Goal: Information Seeking & Learning: Learn about a topic

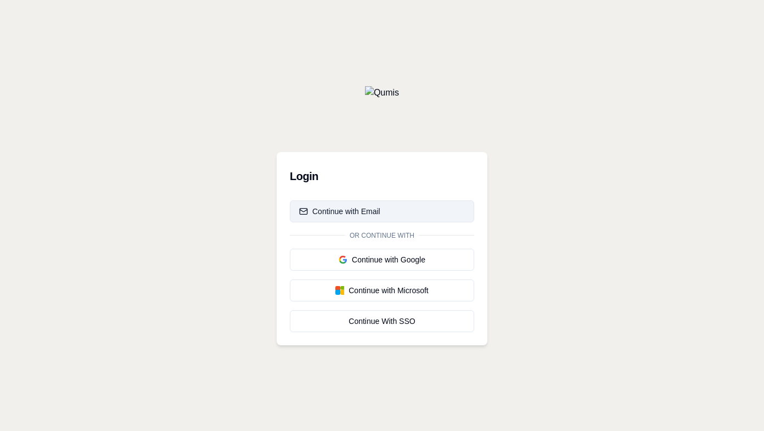
click at [326, 215] on div "Continue with Email" at bounding box center [339, 211] width 81 height 11
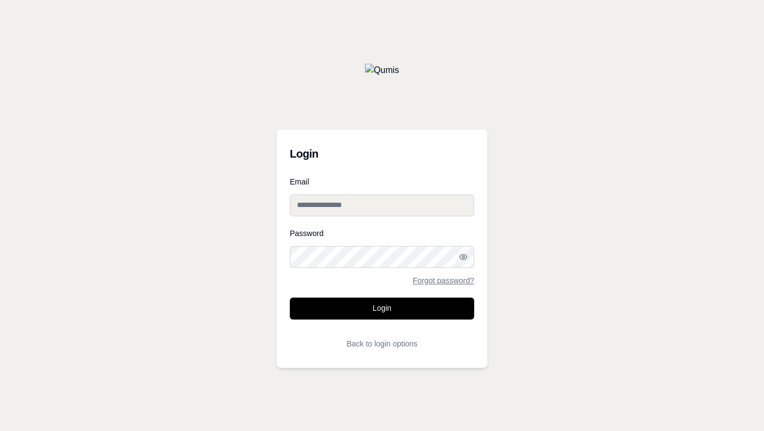
click at [326, 215] on input "Email" at bounding box center [382, 205] width 184 height 22
paste input "**********"
type input "**********"
click at [290, 297] on button "Login" at bounding box center [382, 308] width 184 height 22
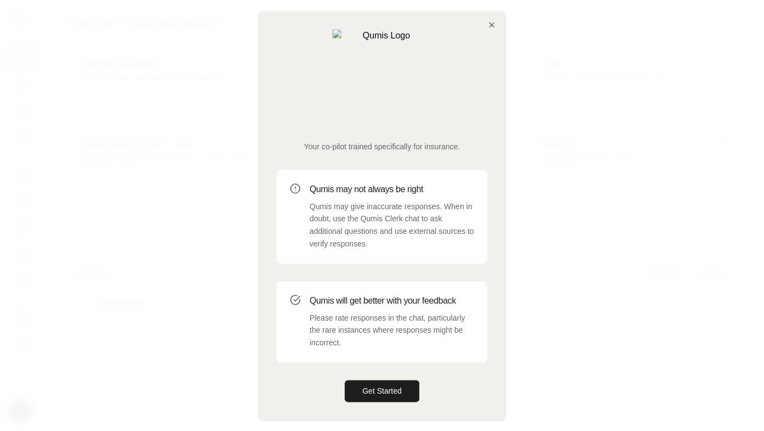
click at [70, 197] on div at bounding box center [382, 215] width 764 height 431
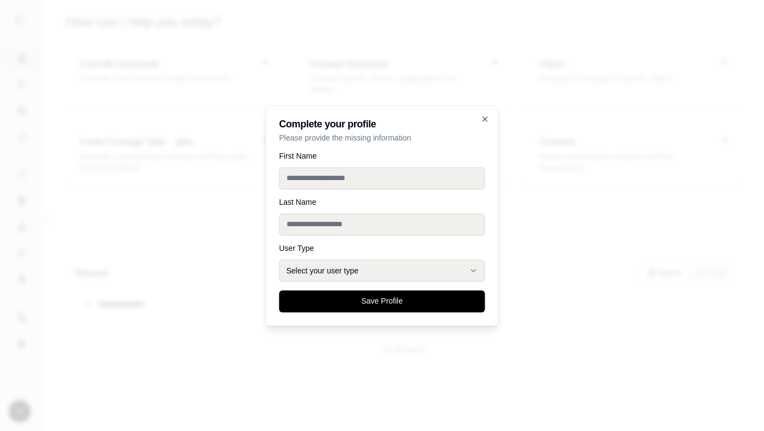
click at [70, 197] on div at bounding box center [382, 215] width 764 height 431
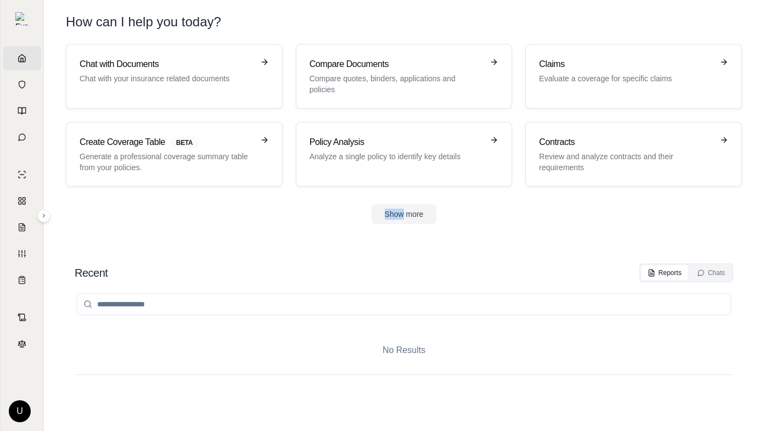
click at [70, 196] on div "Chat with Documents Chat with your insurance related documents Compare Document…" at bounding box center [403, 134] width 711 height 180
click at [160, 67] on h3 "Chat with Documents" at bounding box center [167, 64] width 174 height 13
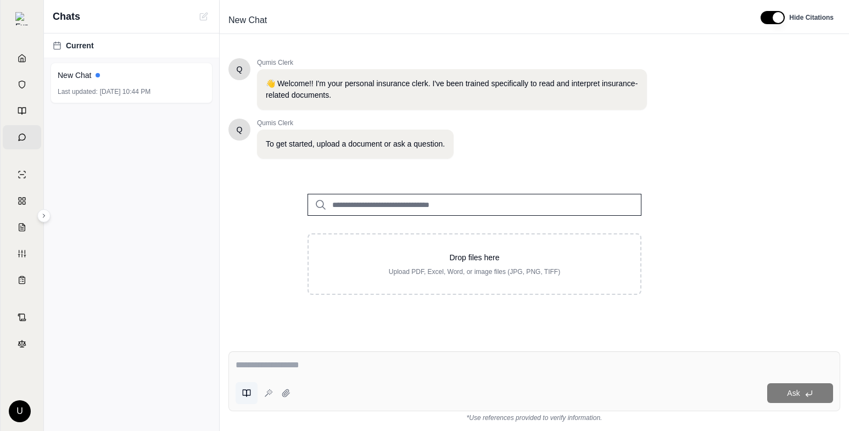
click at [240, 396] on button at bounding box center [246, 393] width 22 height 22
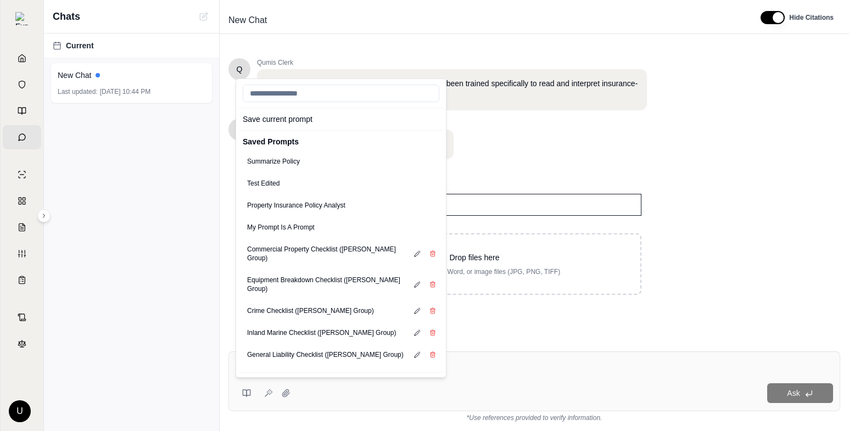
click at [363, 209] on div "Property Insurance Policy Analyst" at bounding box center [340, 205] width 205 height 22
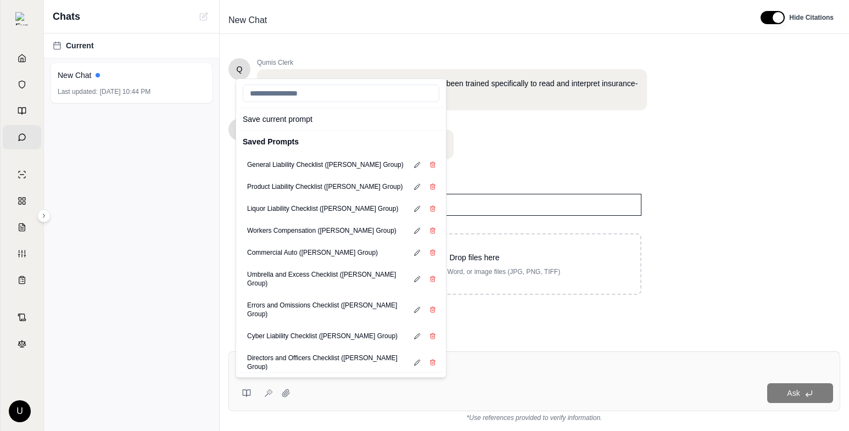
scroll to position [198, 0]
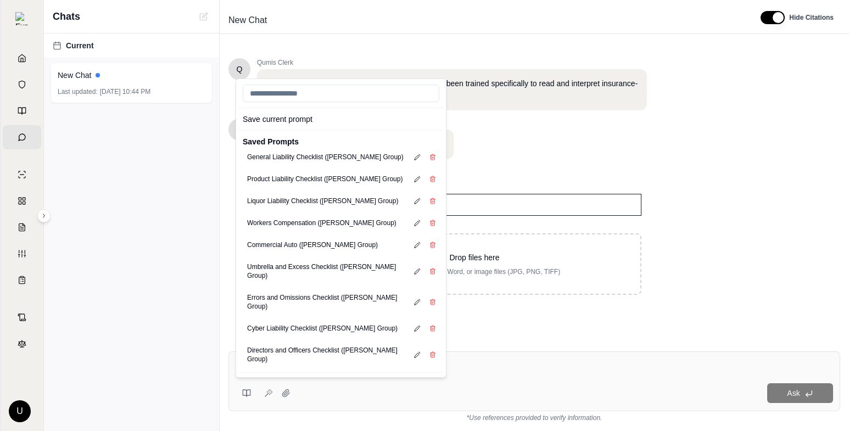
click at [342, 234] on div "Commercial Auto ([PERSON_NAME] Group)" at bounding box center [340, 245] width 205 height 22
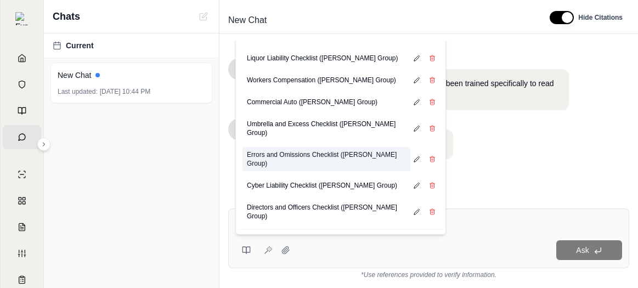
scroll to position [0, 0]
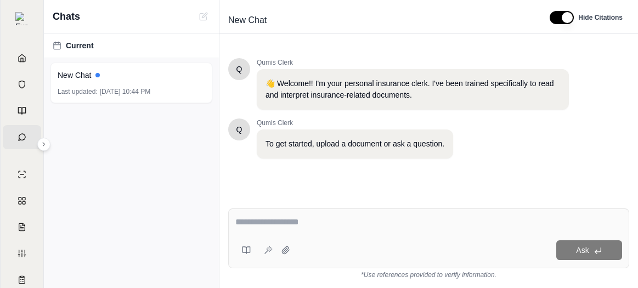
drag, startPoint x: 636, startPoint y: 281, endPoint x: 768, endPoint y: 451, distance: 215.1
click at [638, 288] on html "Home Vault Prompts Chats Single Policy Comparisons Claims Custom Report Coverag…" at bounding box center [319, 144] width 638 height 288
click at [237, 247] on button at bounding box center [246, 250] width 22 height 22
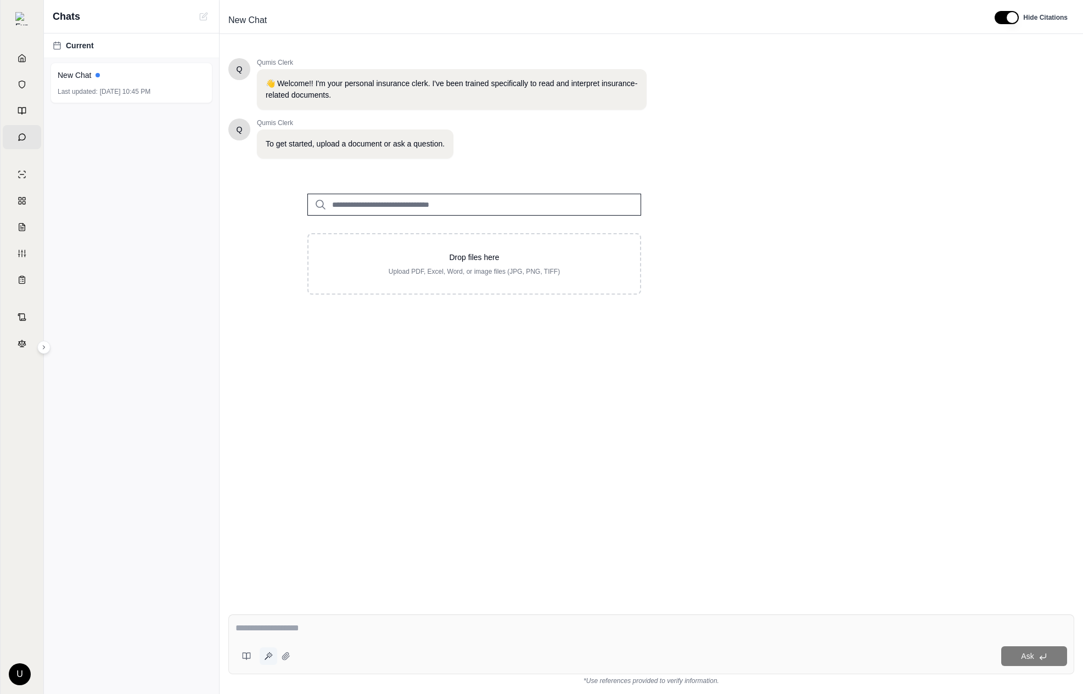
click at [267, 664] on button at bounding box center [269, 657] width 18 height 18
click at [254, 664] on button at bounding box center [246, 656] width 22 height 22
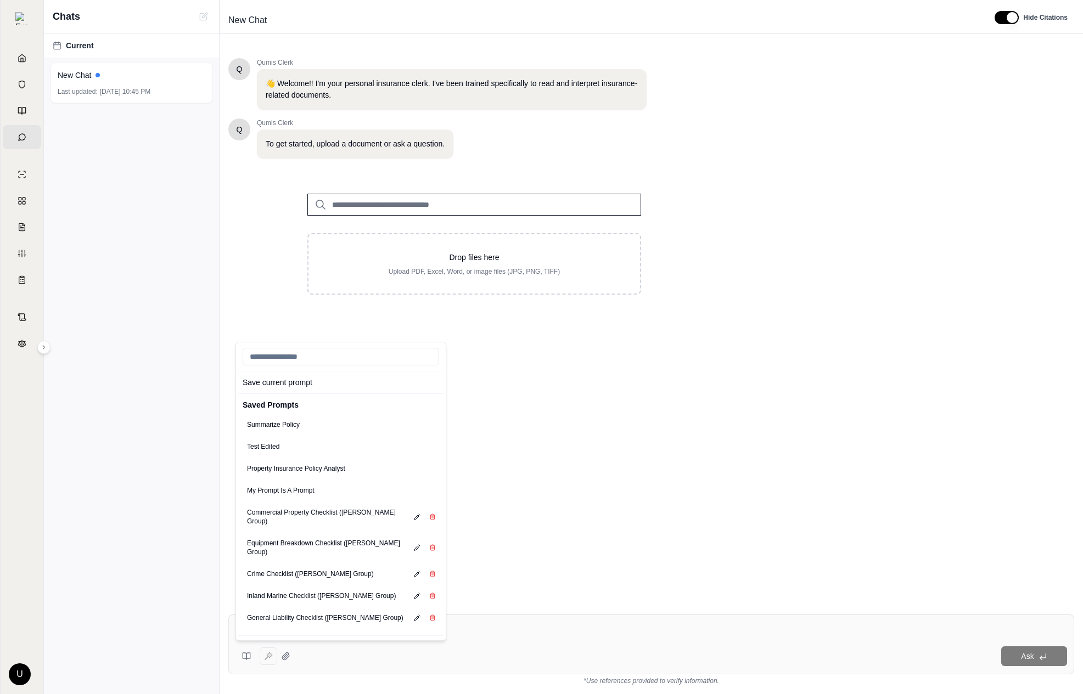
click at [638, 407] on div "Q Qumis Clerk 👋 Welcome!! I'm your personal insurance clerk. I've been trained …" at bounding box center [651, 323] width 846 height 548
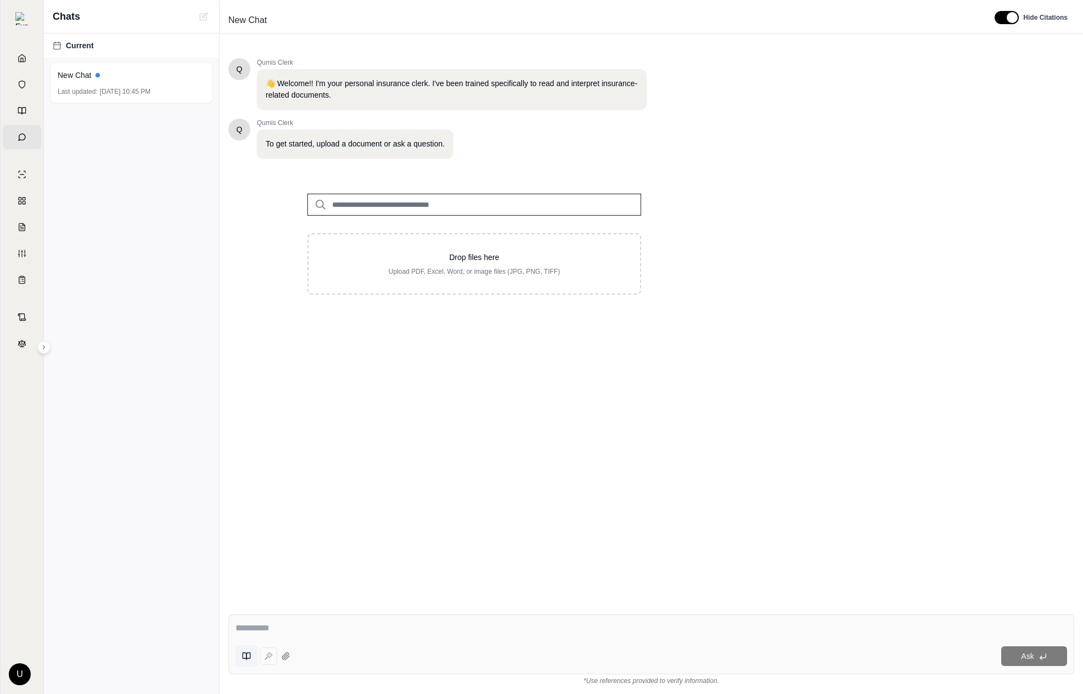
click at [241, 647] on button at bounding box center [246, 656] width 22 height 22
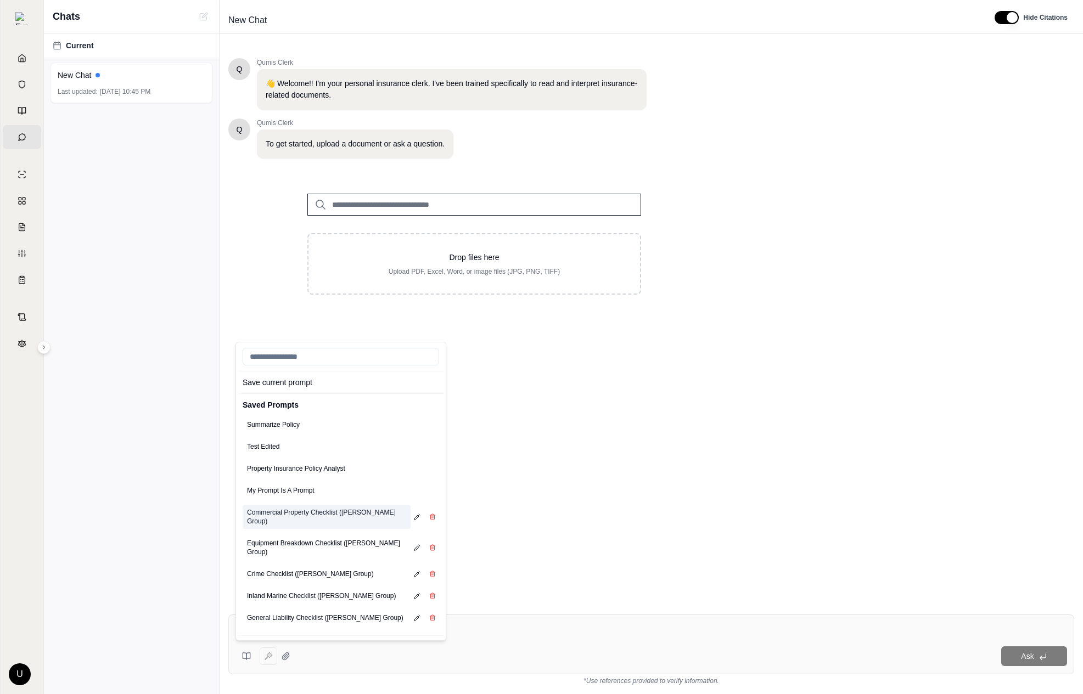
click at [289, 518] on button "Commercial Property Checklist (Hummel Group)" at bounding box center [327, 517] width 168 height 24
click at [682, 560] on textarea "**********" at bounding box center [651, 569] width 832 height 132
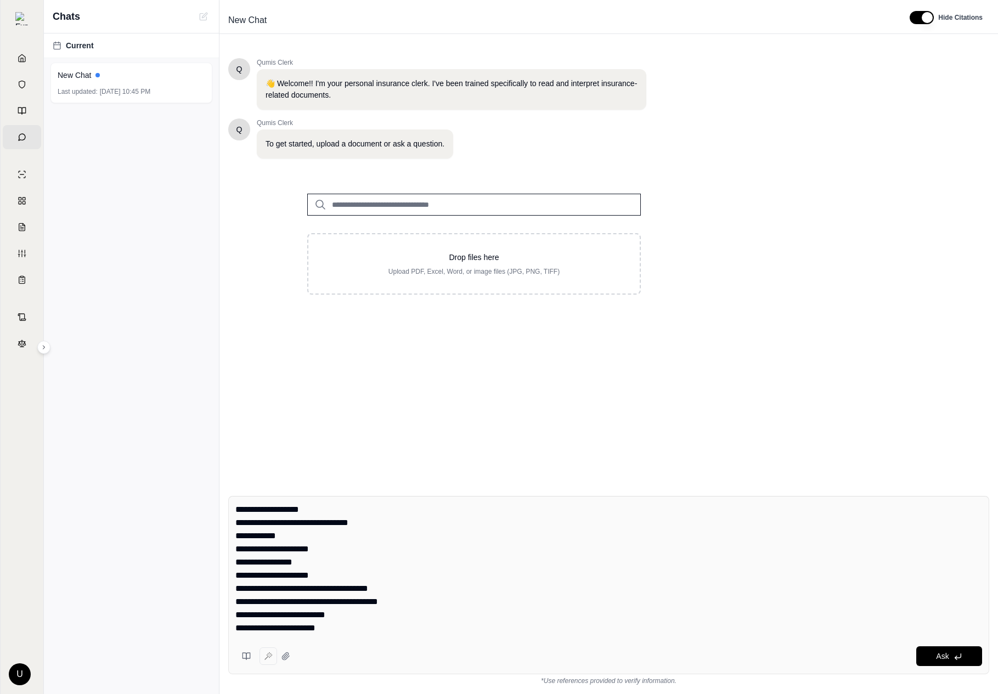
click at [139, 243] on div "Current New Chat Last updated: Oct 13, 2025, 10:45 PM" at bounding box center [131, 363] width 175 height 661
click at [254, 660] on button at bounding box center [246, 656] width 22 height 22
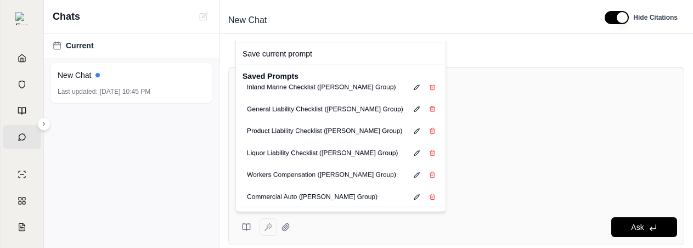
scroll to position [297, 0]
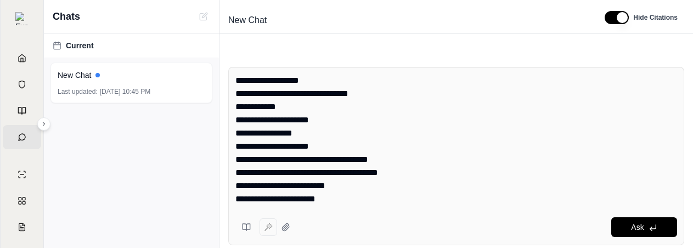
click at [568, 124] on textarea "**********" at bounding box center [456, 140] width 442 height 132
click at [243, 223] on icon at bounding box center [246, 227] width 9 height 9
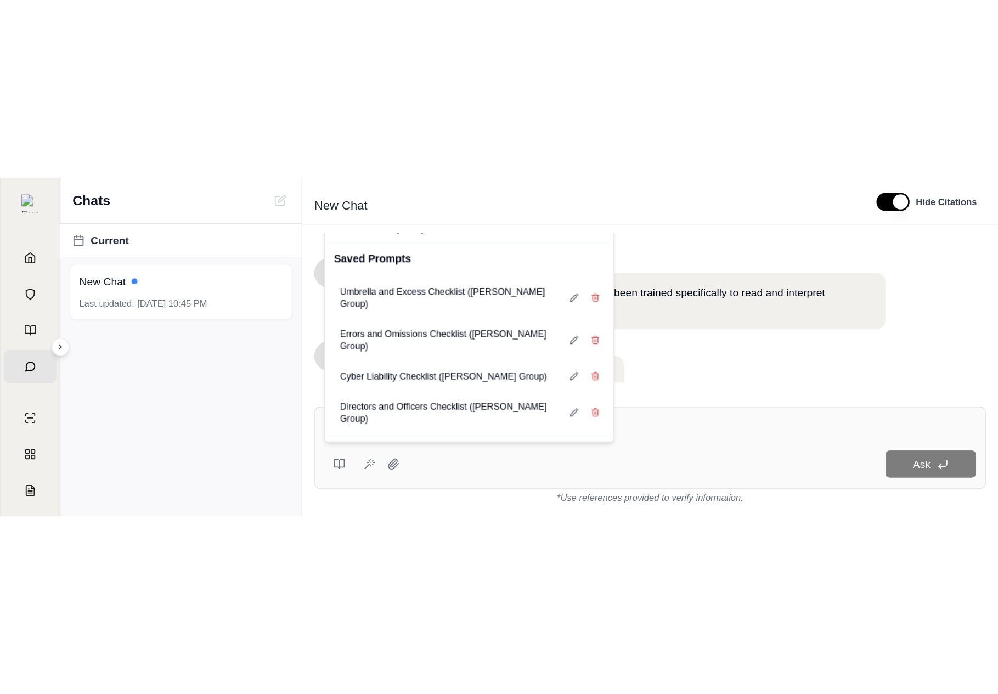
scroll to position [0, 0]
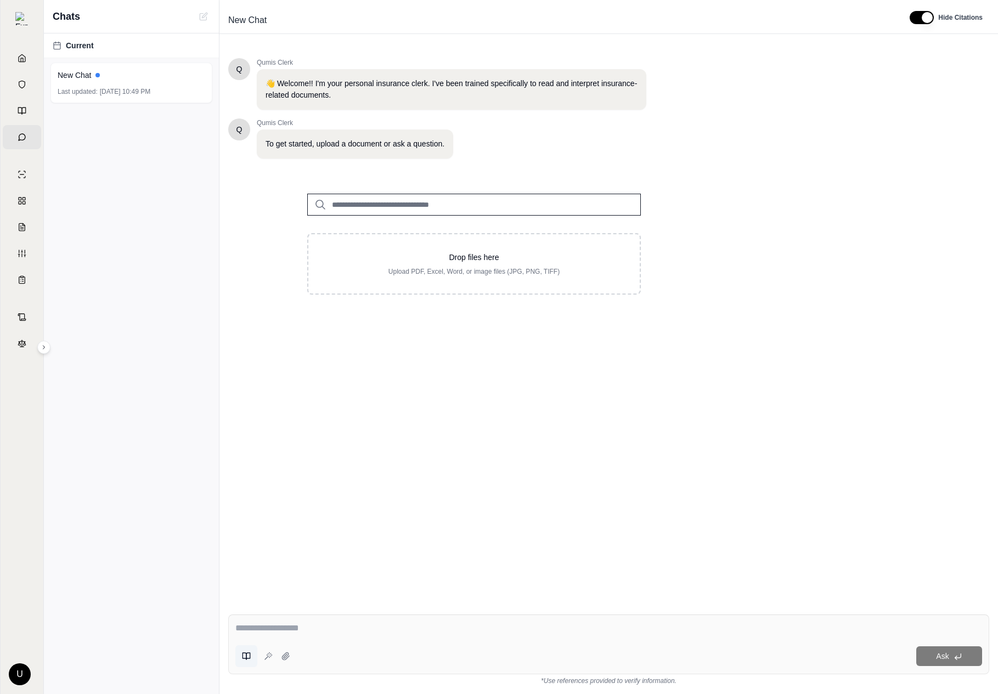
click at [249, 650] on button at bounding box center [246, 656] width 22 height 22
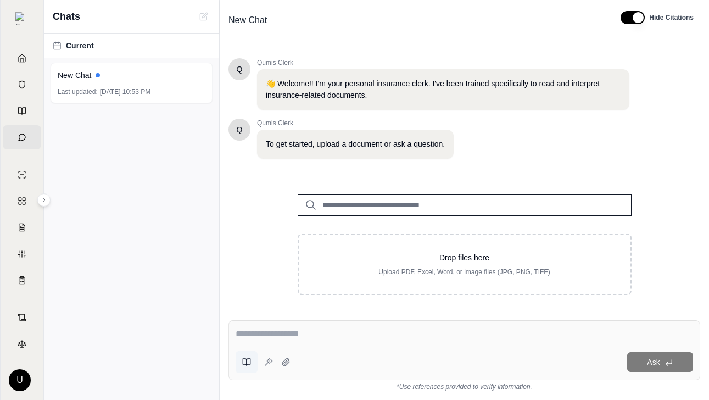
click at [248, 363] on icon at bounding box center [248, 361] width 4 height 7
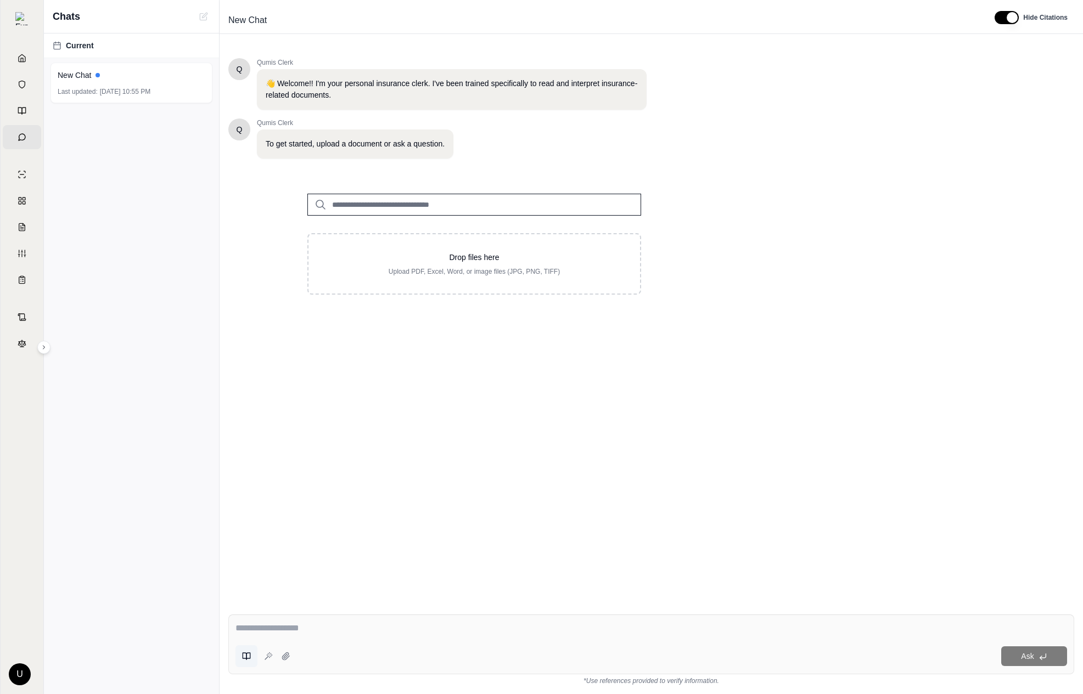
click at [239, 655] on button at bounding box center [246, 656] width 22 height 22
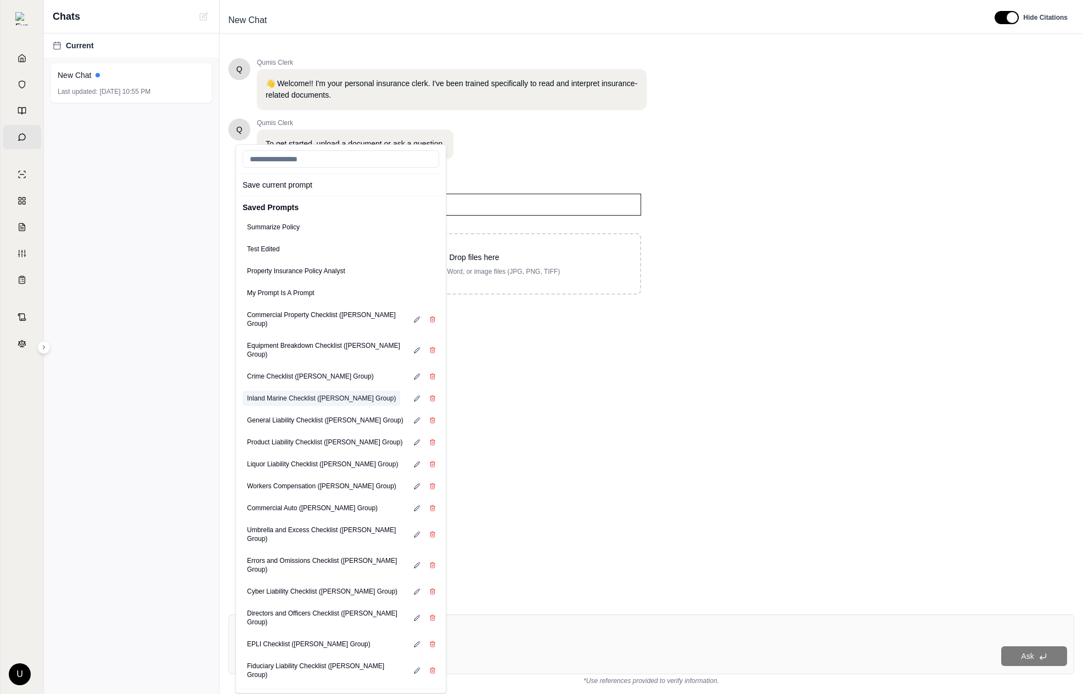
click at [332, 391] on button "Inland Marine Checklist ([PERSON_NAME] Group)" at bounding box center [322, 398] width 158 height 15
click at [543, 503] on textarea "**********" at bounding box center [651, 569] width 832 height 132
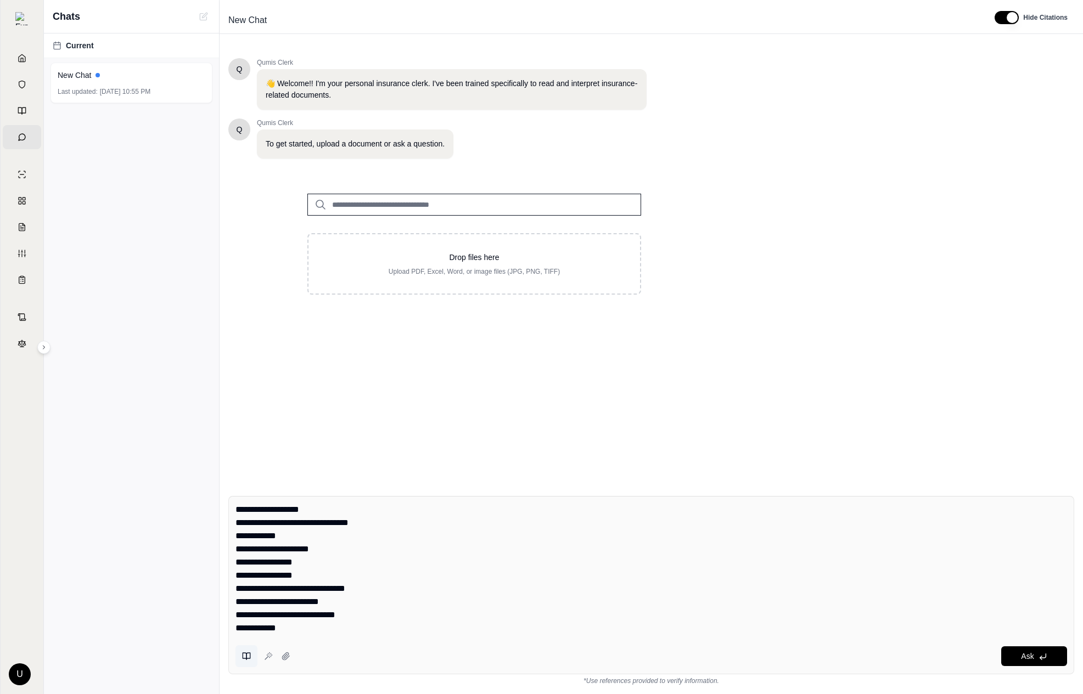
click at [238, 667] on button at bounding box center [246, 656] width 22 height 22
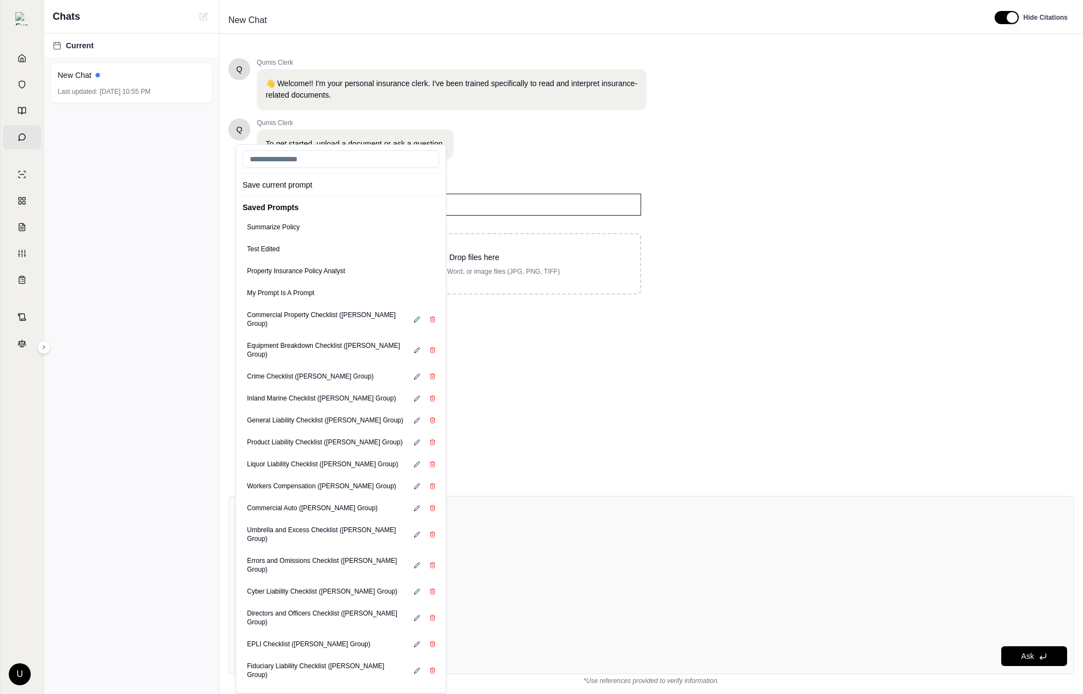
click at [347, 519] on div "Umbrella and Excess Checklist ([PERSON_NAME] Group)" at bounding box center [340, 534] width 205 height 31
click at [313, 501] on button "Commercial Auto ([PERSON_NAME] Group)" at bounding box center [312, 508] width 139 height 15
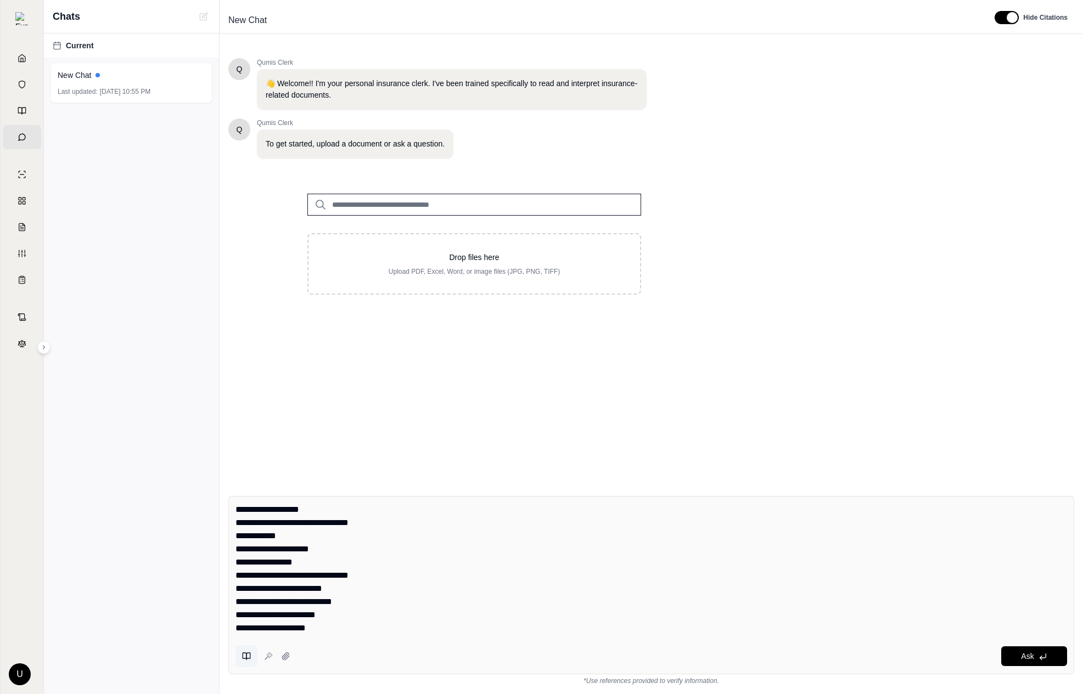
click at [243, 656] on icon at bounding box center [246, 656] width 9 height 9
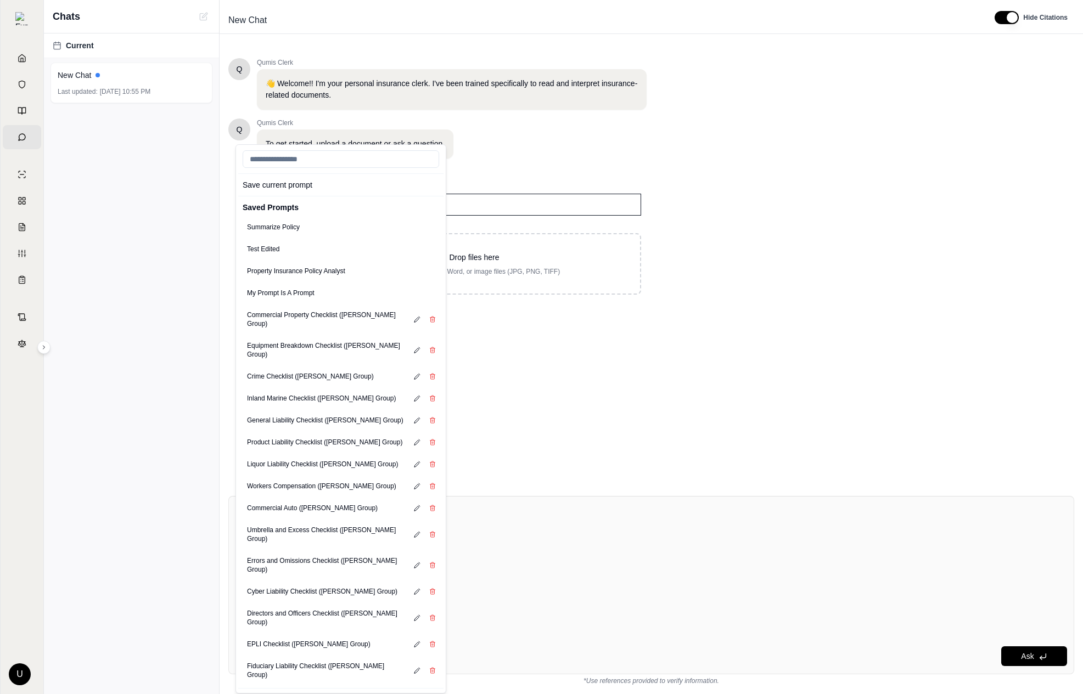
click at [340, 603] on div "Directors and Officers Checklist ([PERSON_NAME] Group)" at bounding box center [340, 618] width 205 height 31
click at [339, 606] on button "Directors and Officers Checklist ([PERSON_NAME] Group)" at bounding box center [327, 618] width 168 height 24
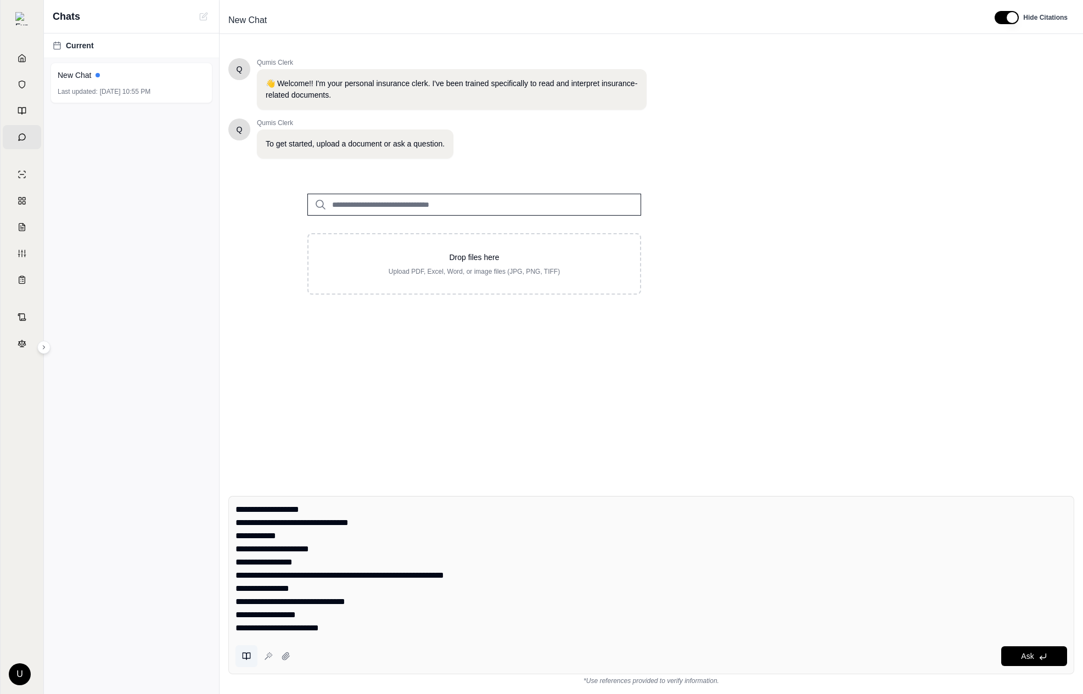
click at [241, 660] on button at bounding box center [246, 656] width 22 height 22
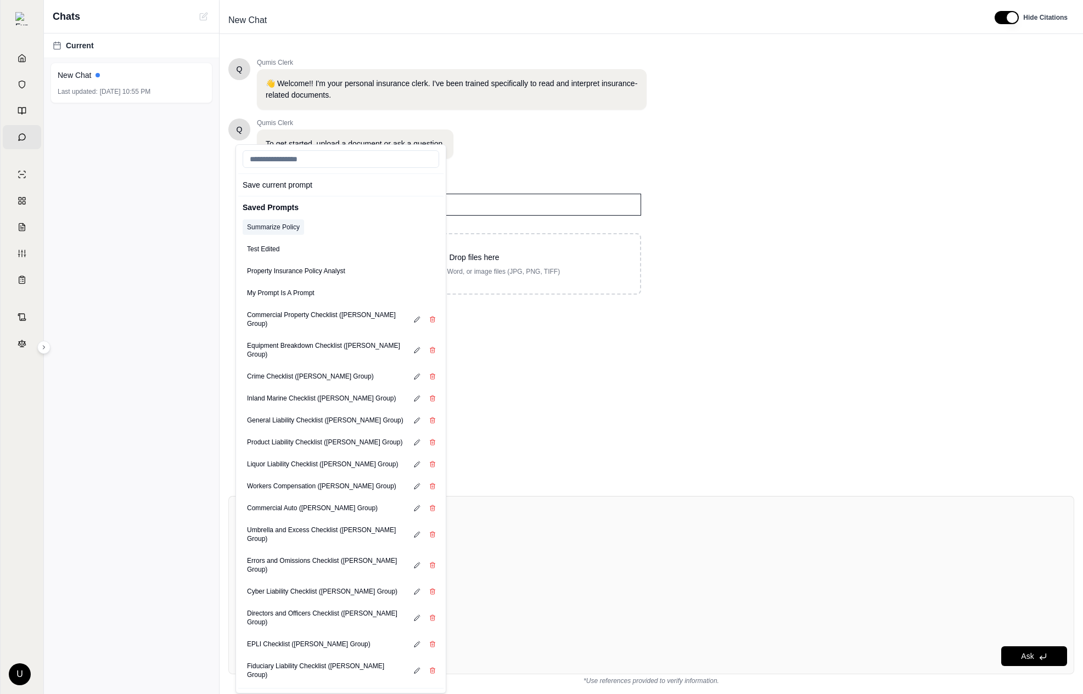
click at [285, 229] on button "Summarize Policy" at bounding box center [273, 227] width 61 height 15
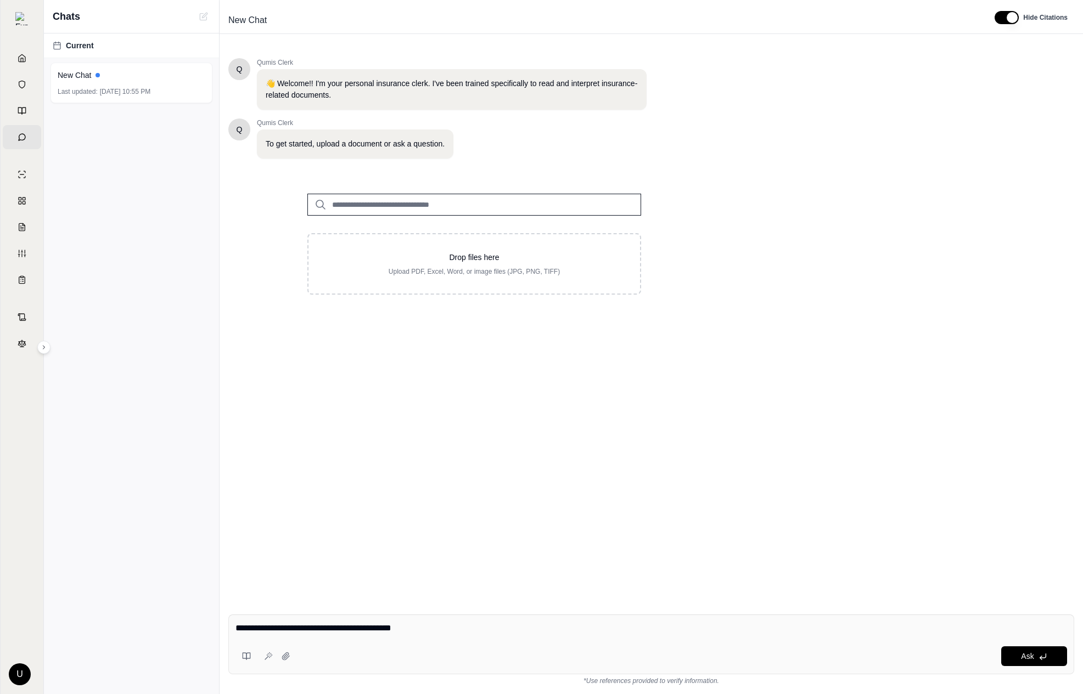
click at [539, 416] on div "Q Qumis Clerk 👋 Welcome!! I'm your personal insurance clerk. I've been trained …" at bounding box center [651, 323] width 846 height 548
click at [857, 356] on div "Q Qumis Clerk 👋 Welcome!! I'm your personal insurance clerk. I've been trained …" at bounding box center [651, 323] width 846 height 548
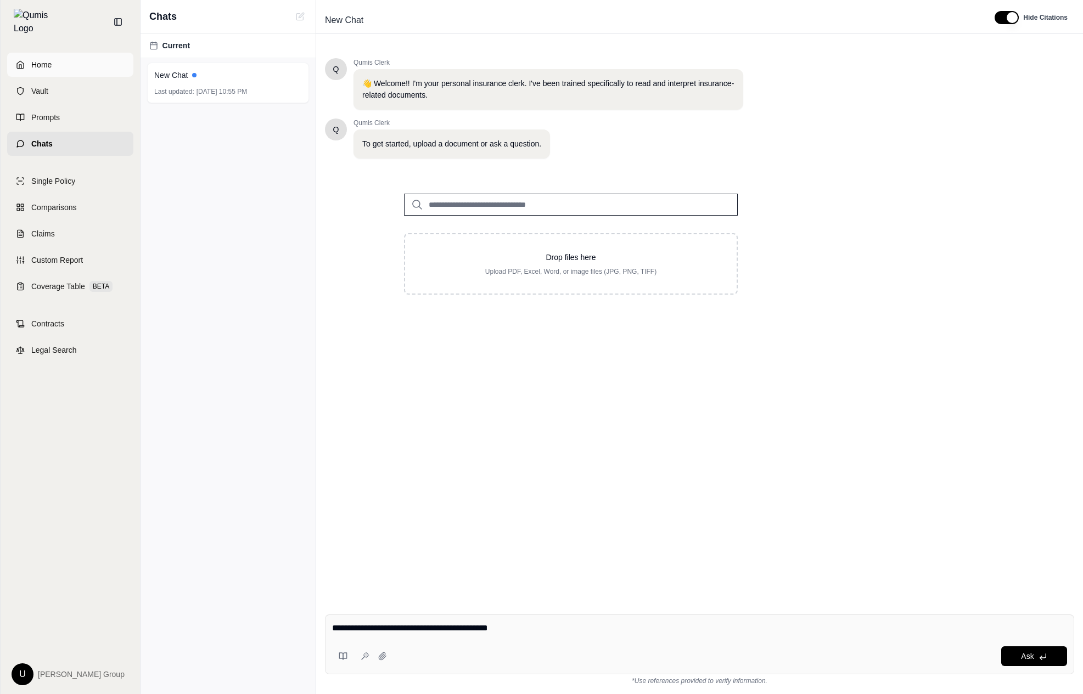
click at [19, 65] on polyline at bounding box center [20, 67] width 2 height 4
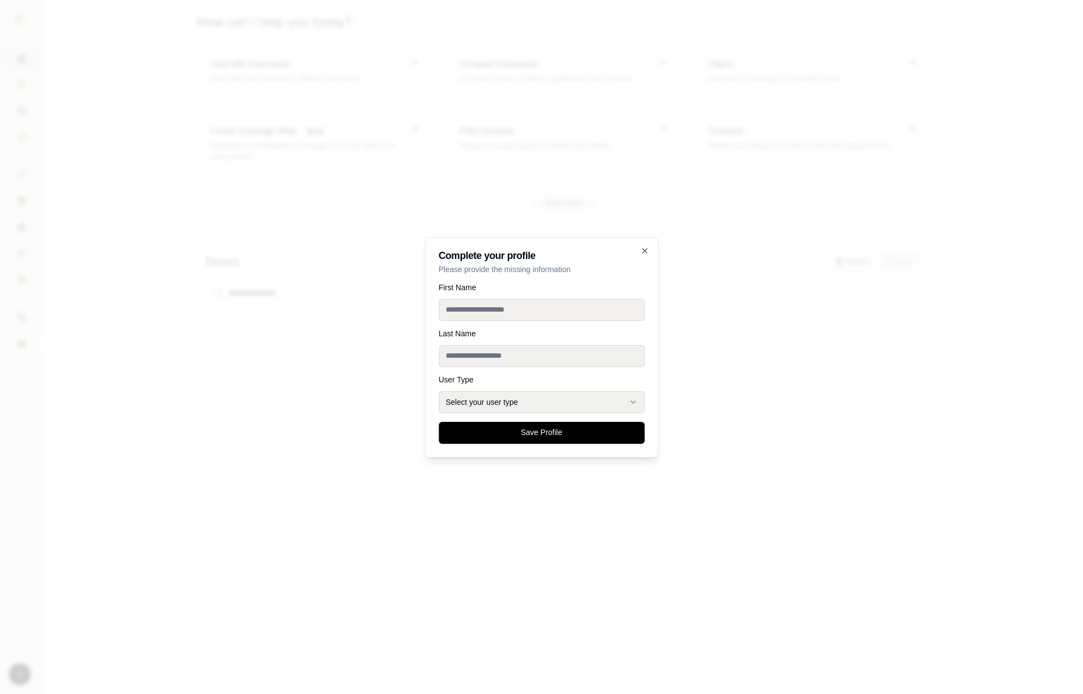
click at [343, 312] on div at bounding box center [541, 347] width 1083 height 694
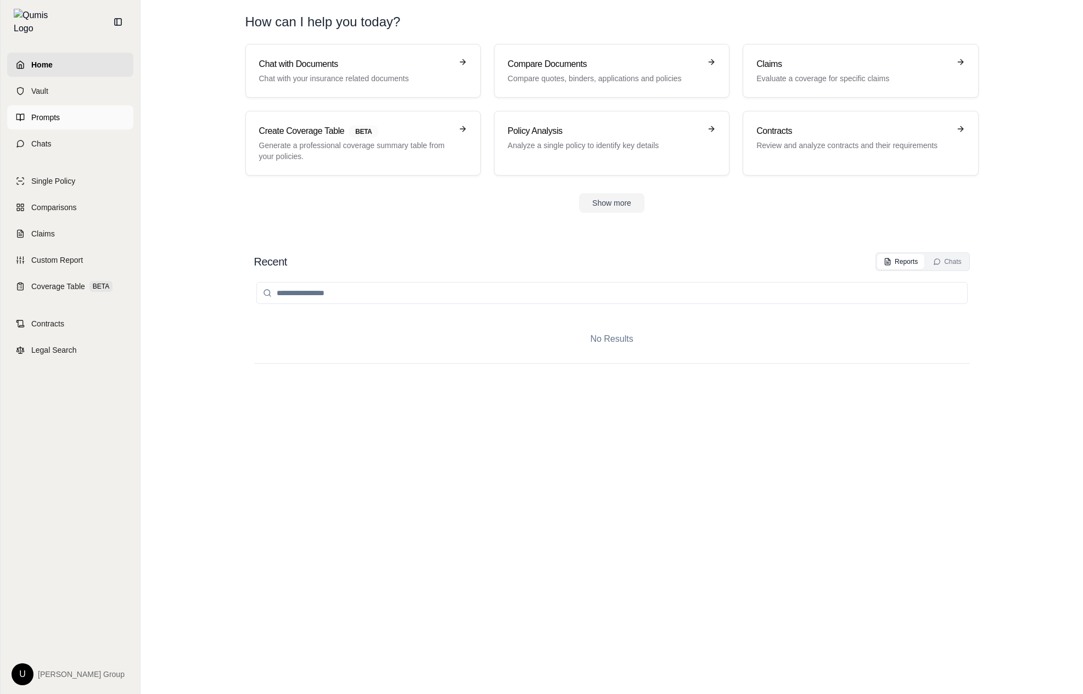
click at [24, 113] on link "Prompts" at bounding box center [70, 117] width 126 height 24
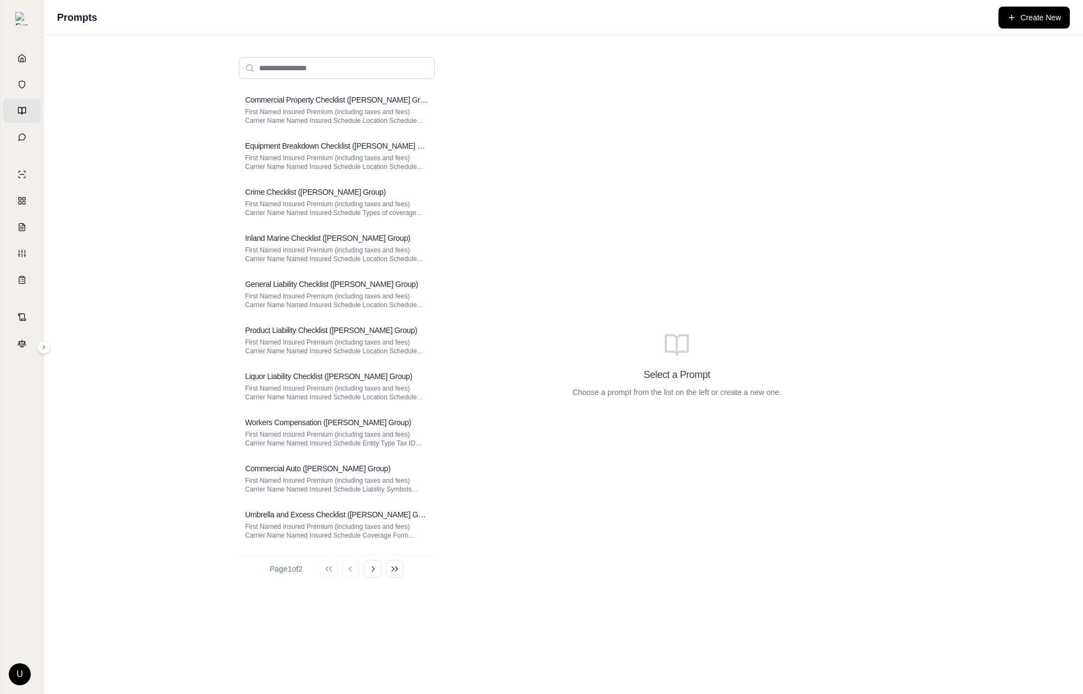
click at [365, 572] on div "Go to first page Go to previous page Go to next page Go to last page" at bounding box center [361, 569] width 83 height 18
click at [375, 571] on icon at bounding box center [373, 568] width 3 height 5
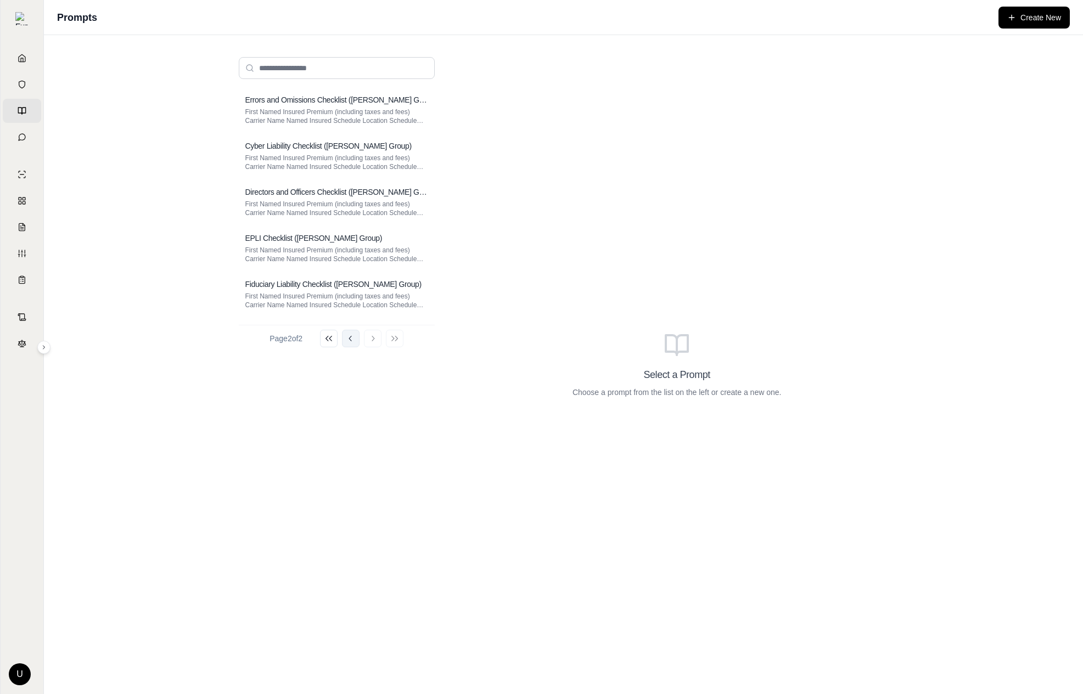
click at [352, 338] on icon at bounding box center [350, 338] width 9 height 9
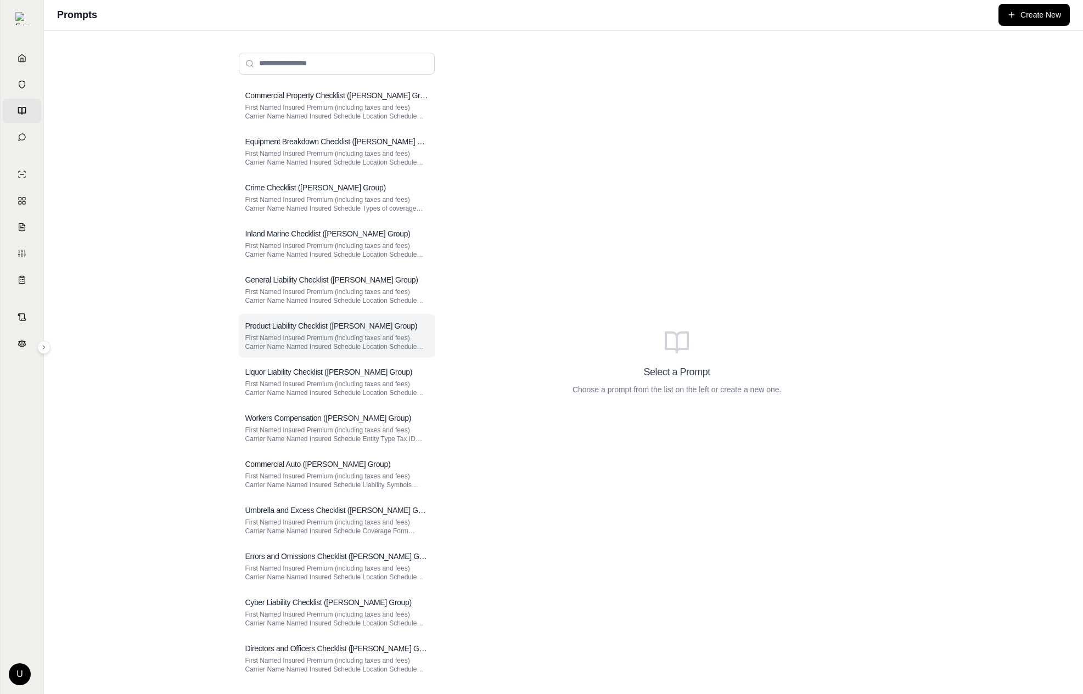
click at [333, 337] on p "First Named Insured Premium (including taxes and fees) Carrier Name Named Insur…" at bounding box center [336, 343] width 183 height 18
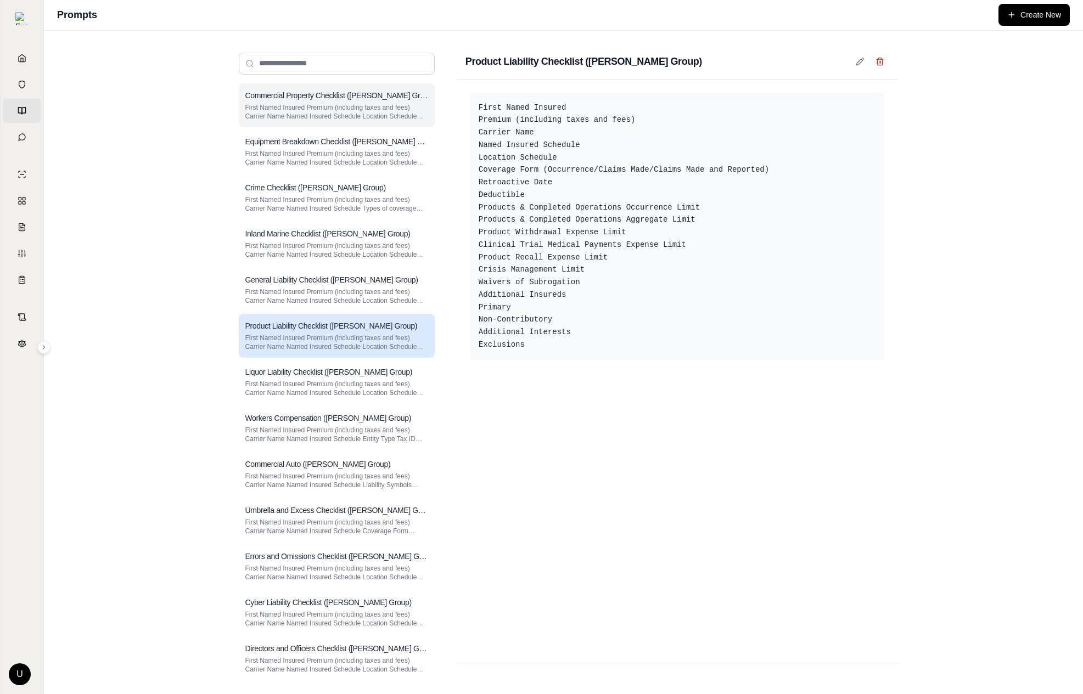
click at [372, 115] on p "First Named Insured Premium (including taxes and fees) Carrier Name Named Insur…" at bounding box center [336, 112] width 183 height 18
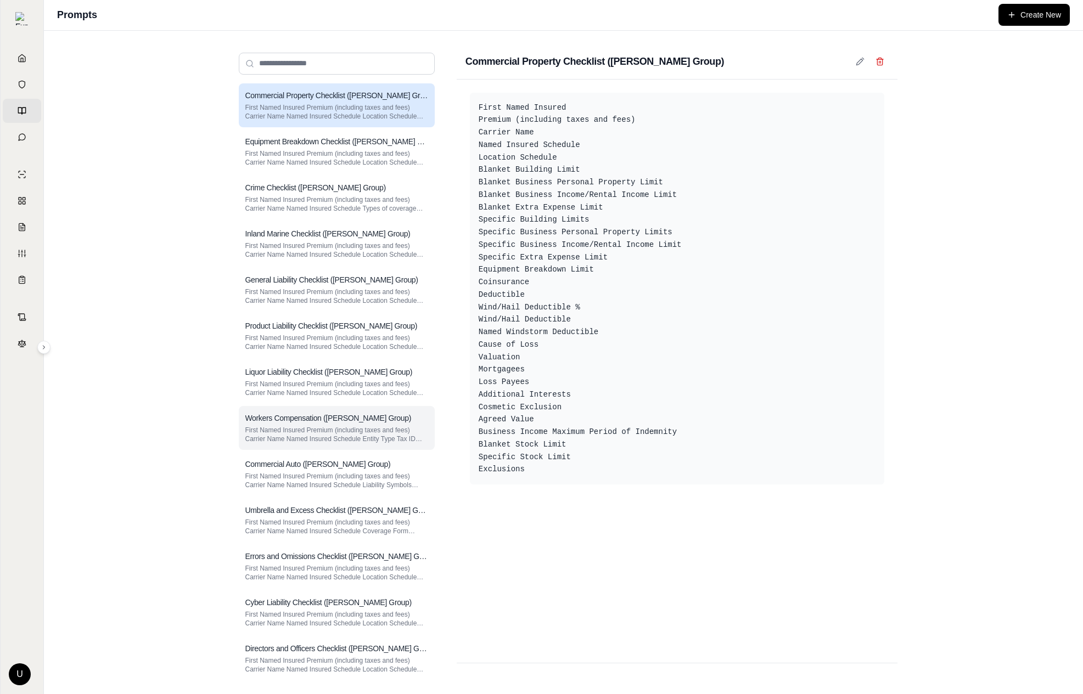
scroll to position [100, 0]
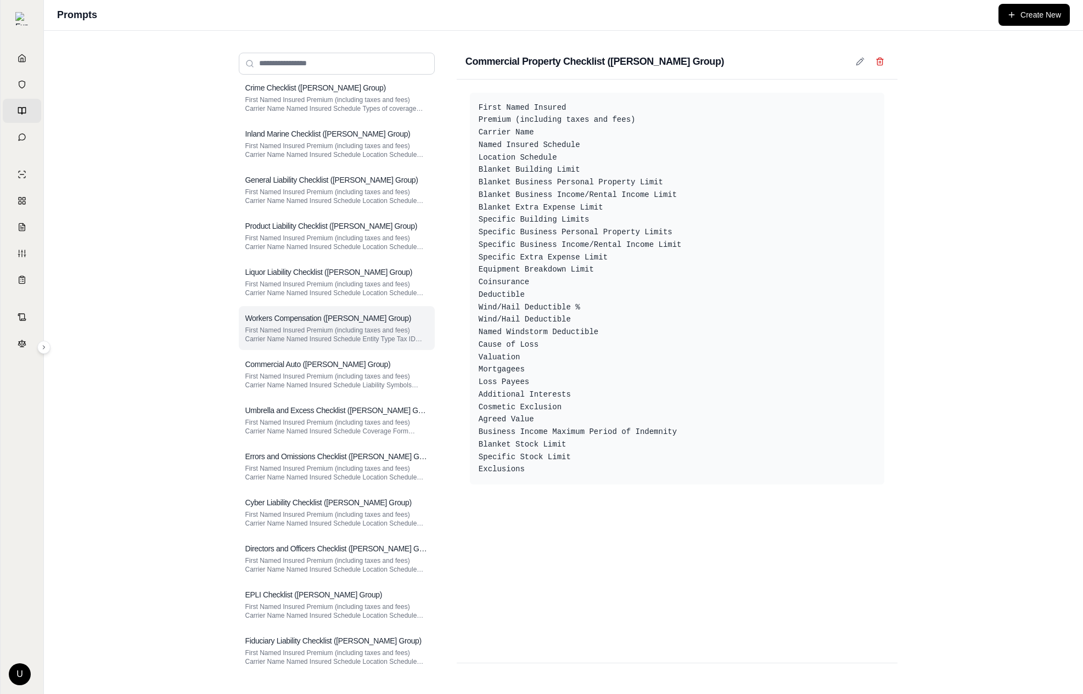
click at [298, 424] on p "First Named Insured Premium (including taxes and fees) Carrier Name Named Insur…" at bounding box center [336, 427] width 183 height 18
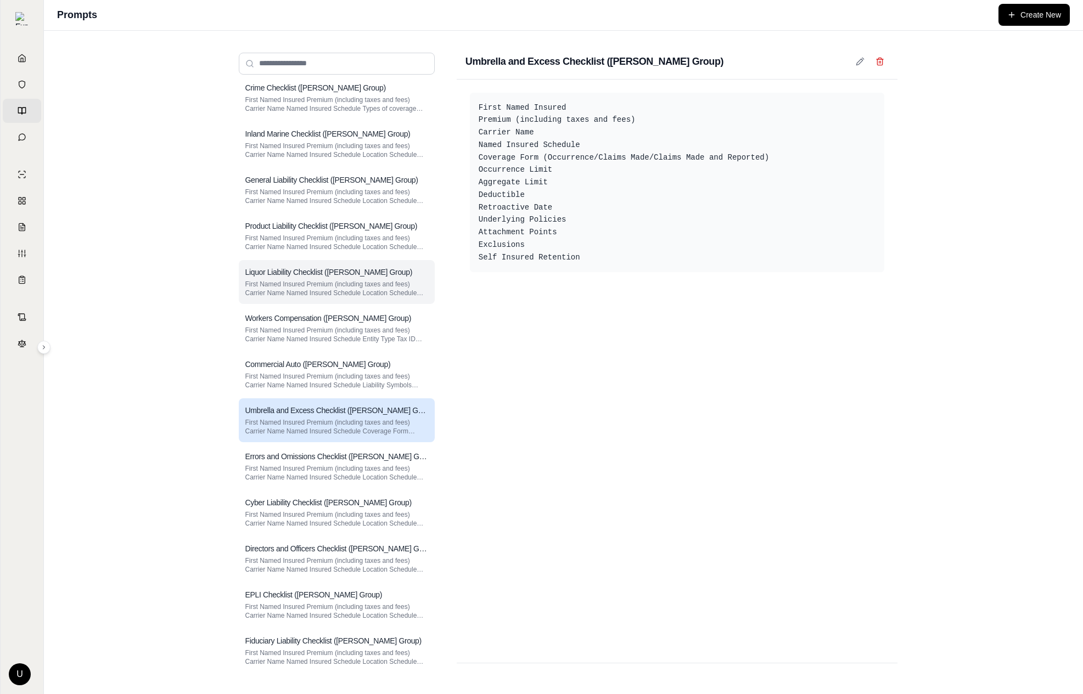
scroll to position [0, 0]
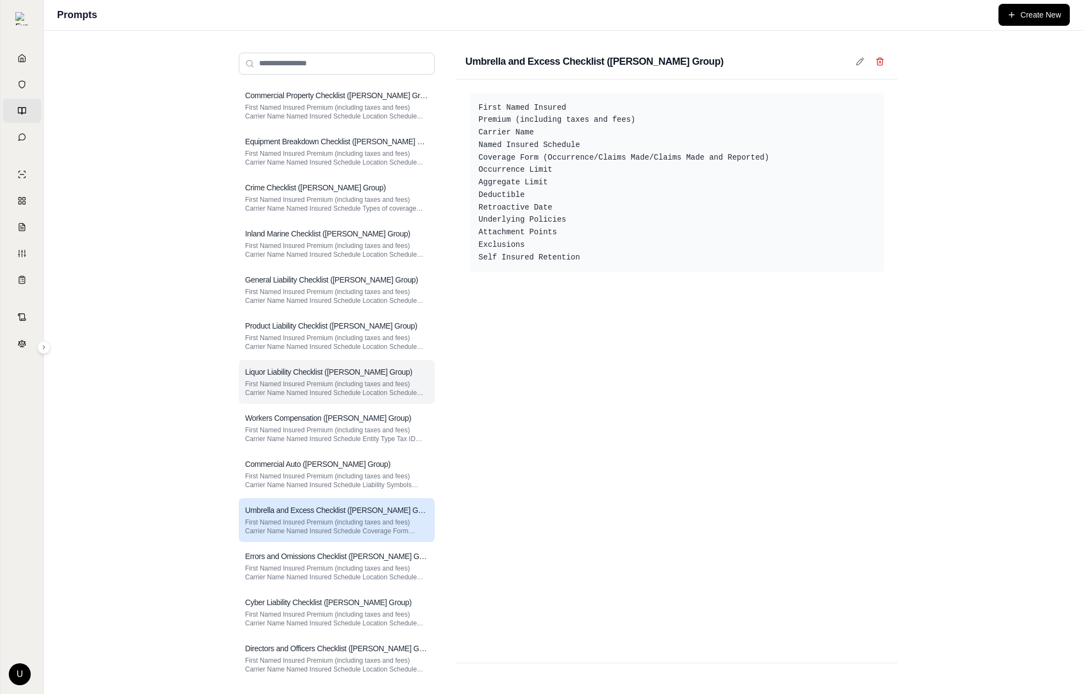
click at [347, 295] on p "First Named Insured Premium (including taxes and fees) Carrier Name Named Insur…" at bounding box center [336, 297] width 183 height 18
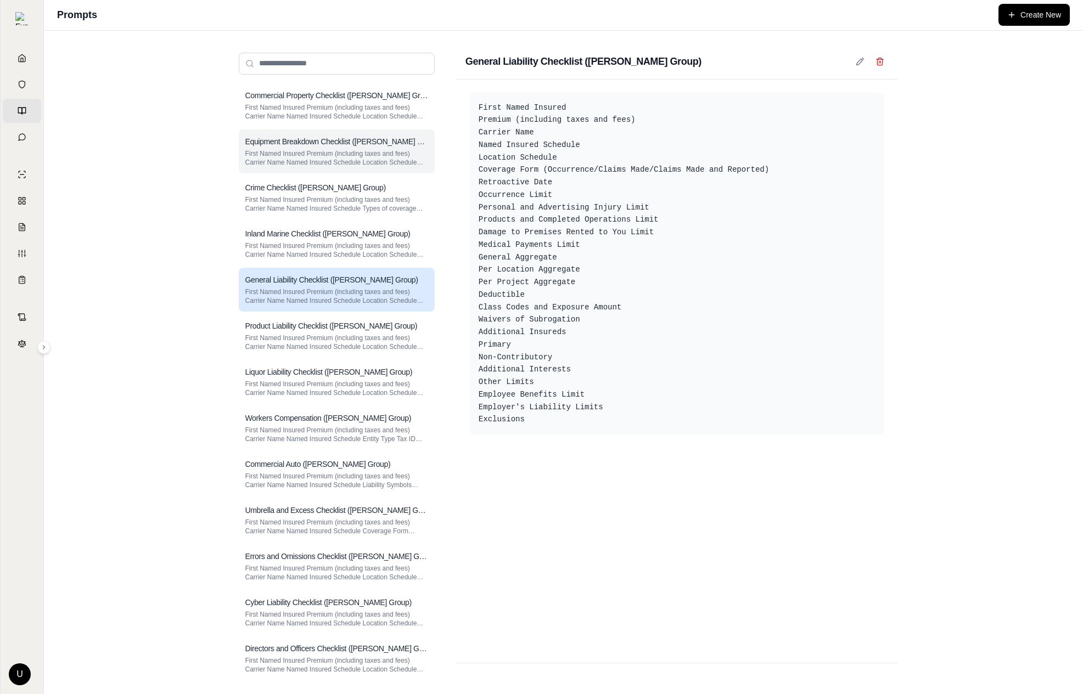
click at [400, 168] on div "Equipment Breakdown Checklist (Hummel Group) First Named Insured Premium (inclu…" at bounding box center [337, 152] width 196 height 44
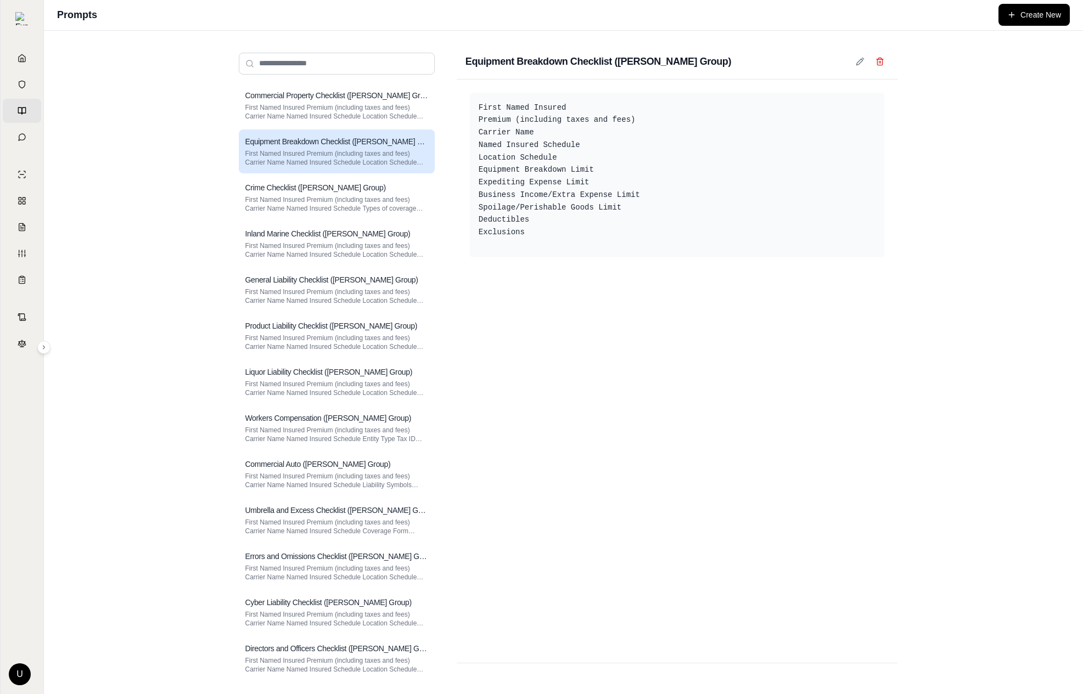
scroll to position [100, 0]
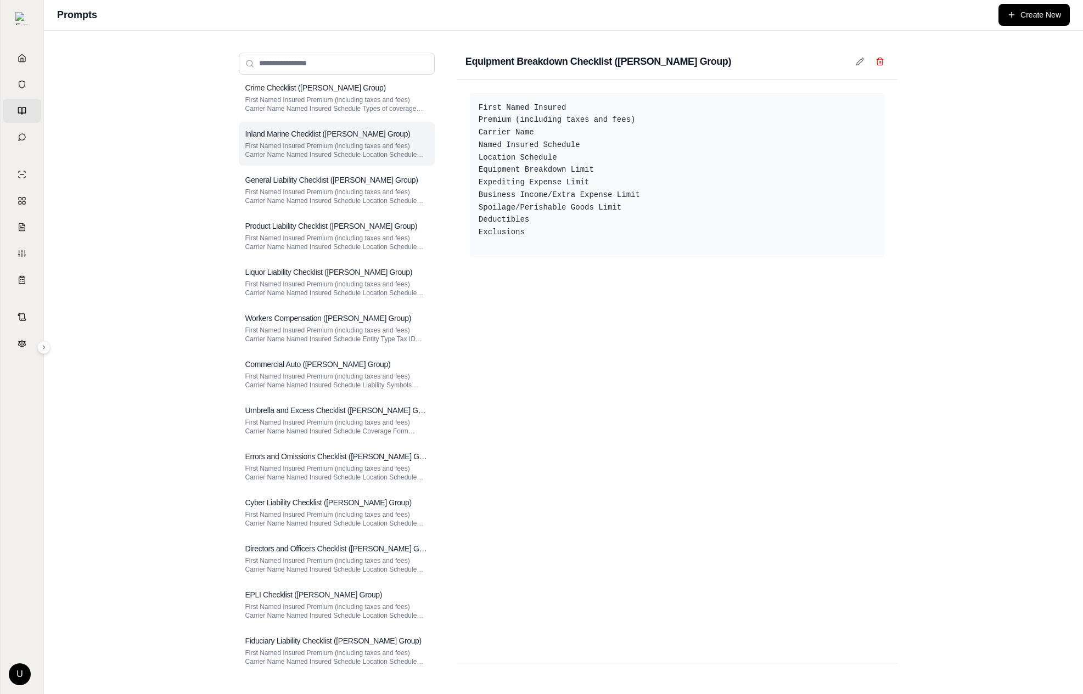
click at [385, 143] on p "First Named Insured Premium (including taxes and fees) Carrier Name Named Insur…" at bounding box center [336, 151] width 183 height 18
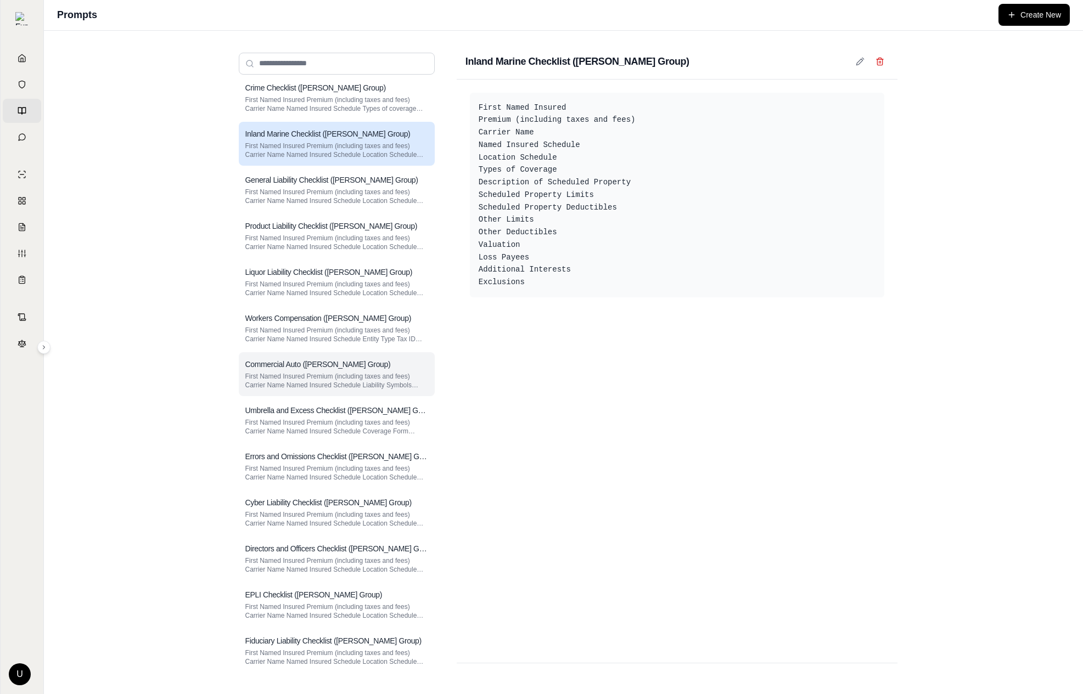
click at [364, 360] on div "Commercial Auto ([PERSON_NAME] Group)" at bounding box center [336, 364] width 183 height 11
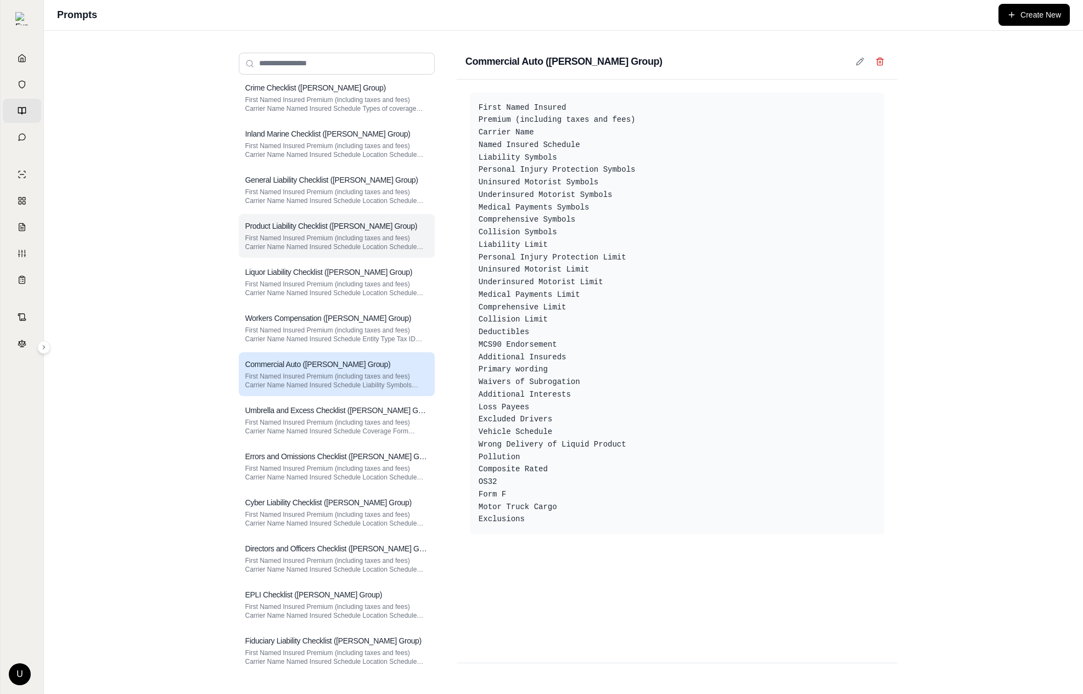
click at [302, 232] on div "Product Liability Checklist (Hummel Group) First Named Insured Premium (includi…" at bounding box center [337, 236] width 196 height 44
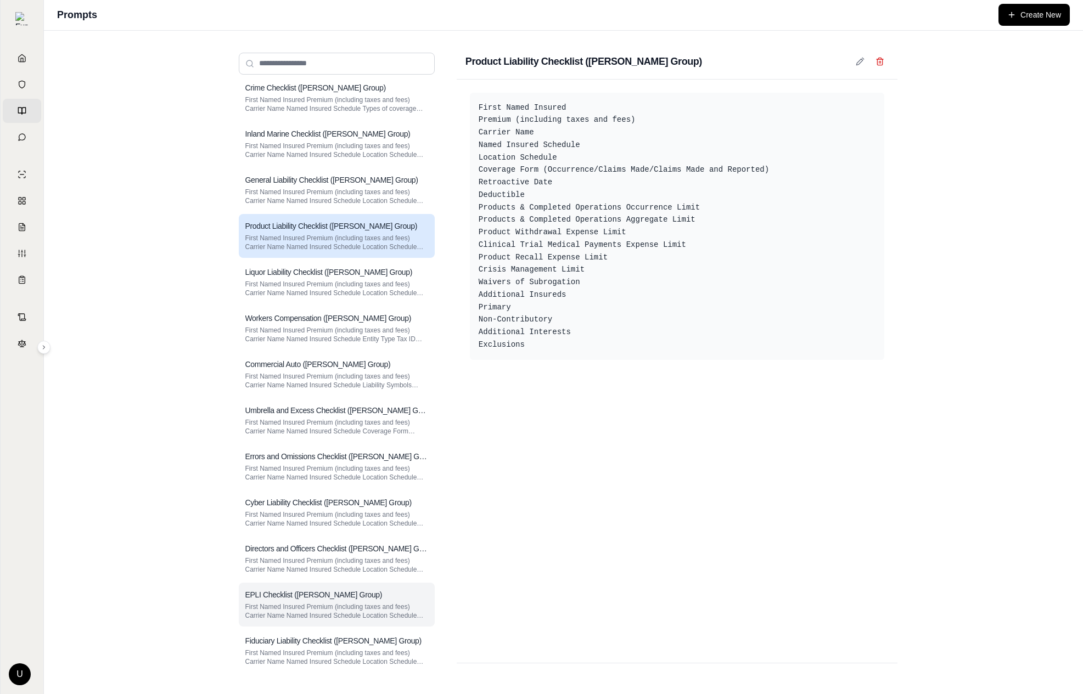
click at [350, 617] on p "First Named Insured Premium (including taxes and fees) Carrier Name Named Insur…" at bounding box center [336, 612] width 183 height 18
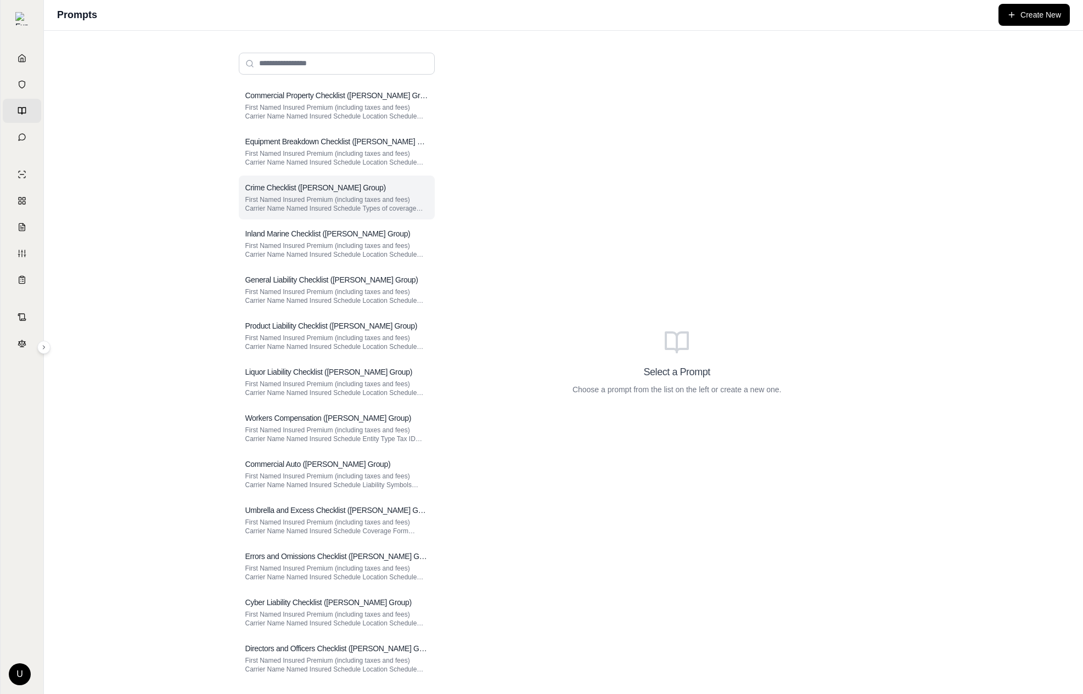
click at [404, 217] on div "Crime Checklist ([PERSON_NAME] Group) First Named Insured Premium (including ta…" at bounding box center [337, 198] width 196 height 44
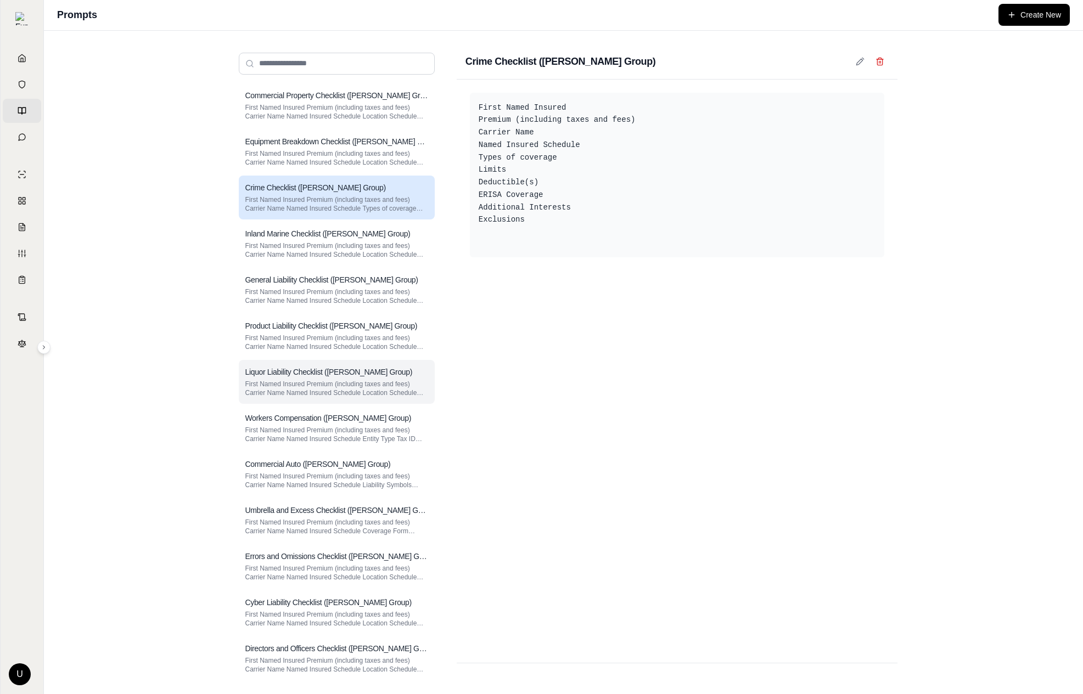
click at [356, 369] on h3 "Liquor Liability Checklist ([PERSON_NAME] Group)" at bounding box center [328, 372] width 167 height 11
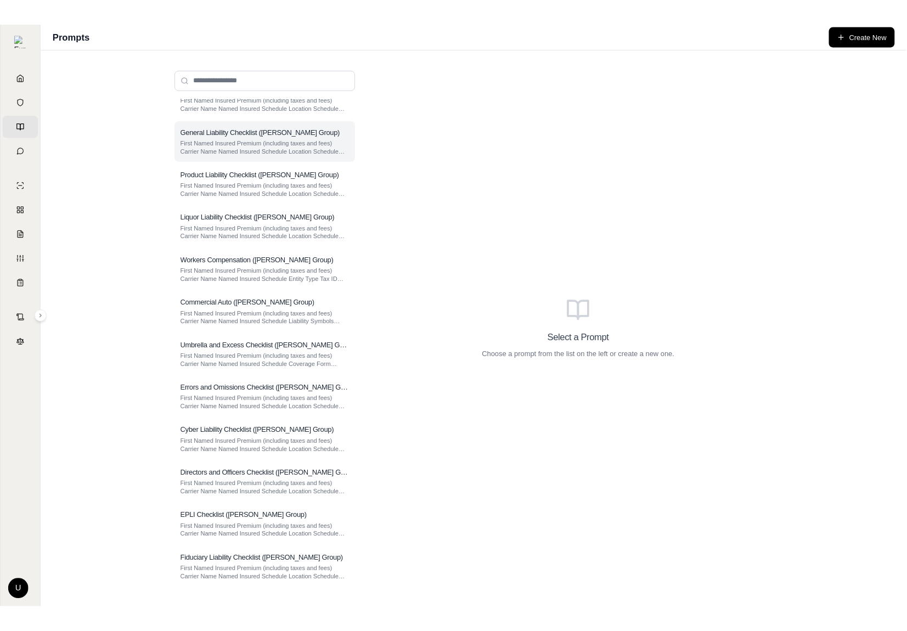
scroll to position [132, 0]
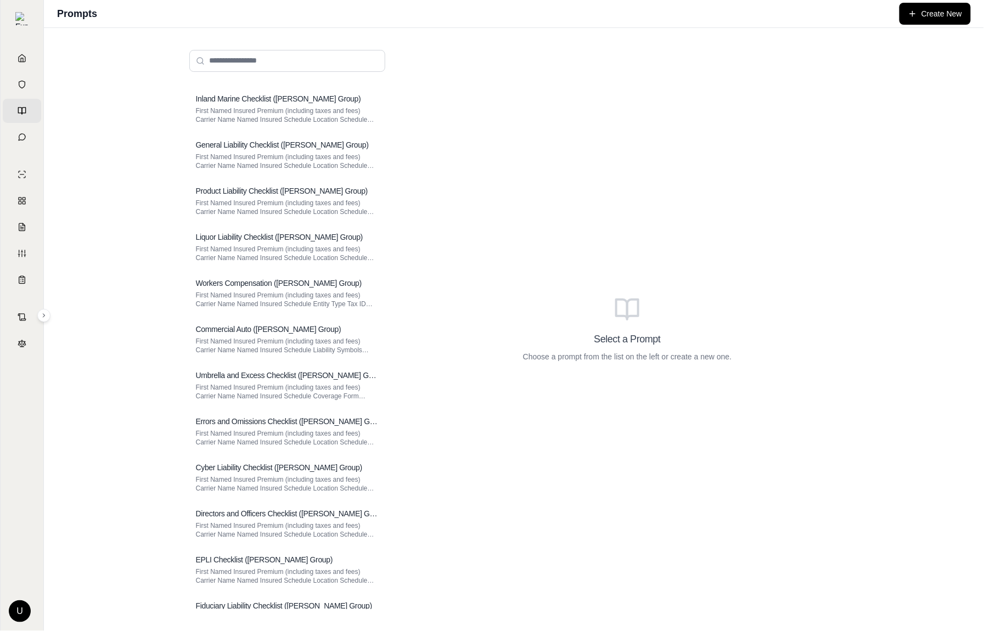
click at [148, 214] on div "Commercial Property Checklist ([PERSON_NAME] Group) First Named Insured Premium…" at bounding box center [514, 329] width 940 height 603
